Goal: Navigation & Orientation: Understand site structure

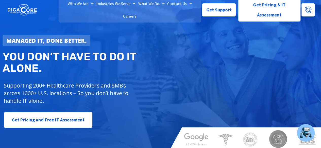
scroll to position [21, 0]
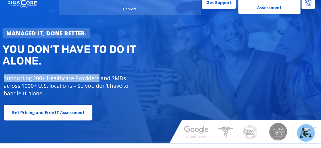
drag, startPoint x: 4, startPoint y: 76, endPoint x: 98, endPoint y: 77, distance: 94.3
click at [98, 77] on p "Supporting 200+ Healthcare Providers and SMBs across 1000+ U.S. locations – So …" at bounding box center [69, 86] width 131 height 23
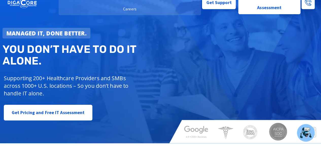
click at [93, 85] on p "Supporting 200+ Healthcare Providers and SMBs across 1000+ U.S. locations – So …" at bounding box center [69, 86] width 131 height 23
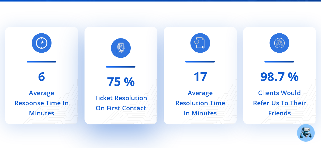
scroll to position [1954, 0]
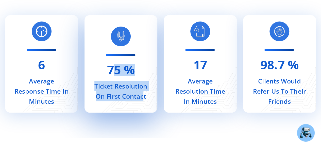
drag, startPoint x: 111, startPoint y: 64, endPoint x: 143, endPoint y: 90, distance: 41.3
click at [143, 90] on div "75 % Ticket Resolution On First Contact" at bounding box center [120, 63] width 73 height 97
drag, startPoint x: 108, startPoint y: 65, endPoint x: 143, endPoint y: 93, distance: 44.9
click at [143, 93] on div "75 % Ticket Resolution On First Contact" at bounding box center [120, 63] width 73 height 97
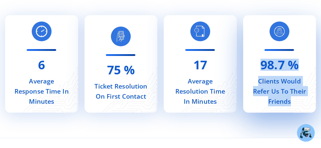
drag, startPoint x: 264, startPoint y: 63, endPoint x: 292, endPoint y: 98, distance: 44.6
click at [292, 98] on div "98.7 % Clients Would Refer Us To Their Friends" at bounding box center [279, 63] width 73 height 97
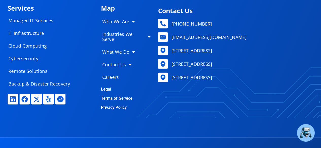
scroll to position [2461, 0]
click at [113, 19] on link "Who We Are" at bounding box center [126, 24] width 59 height 10
